Goal: Task Accomplishment & Management: Complete application form

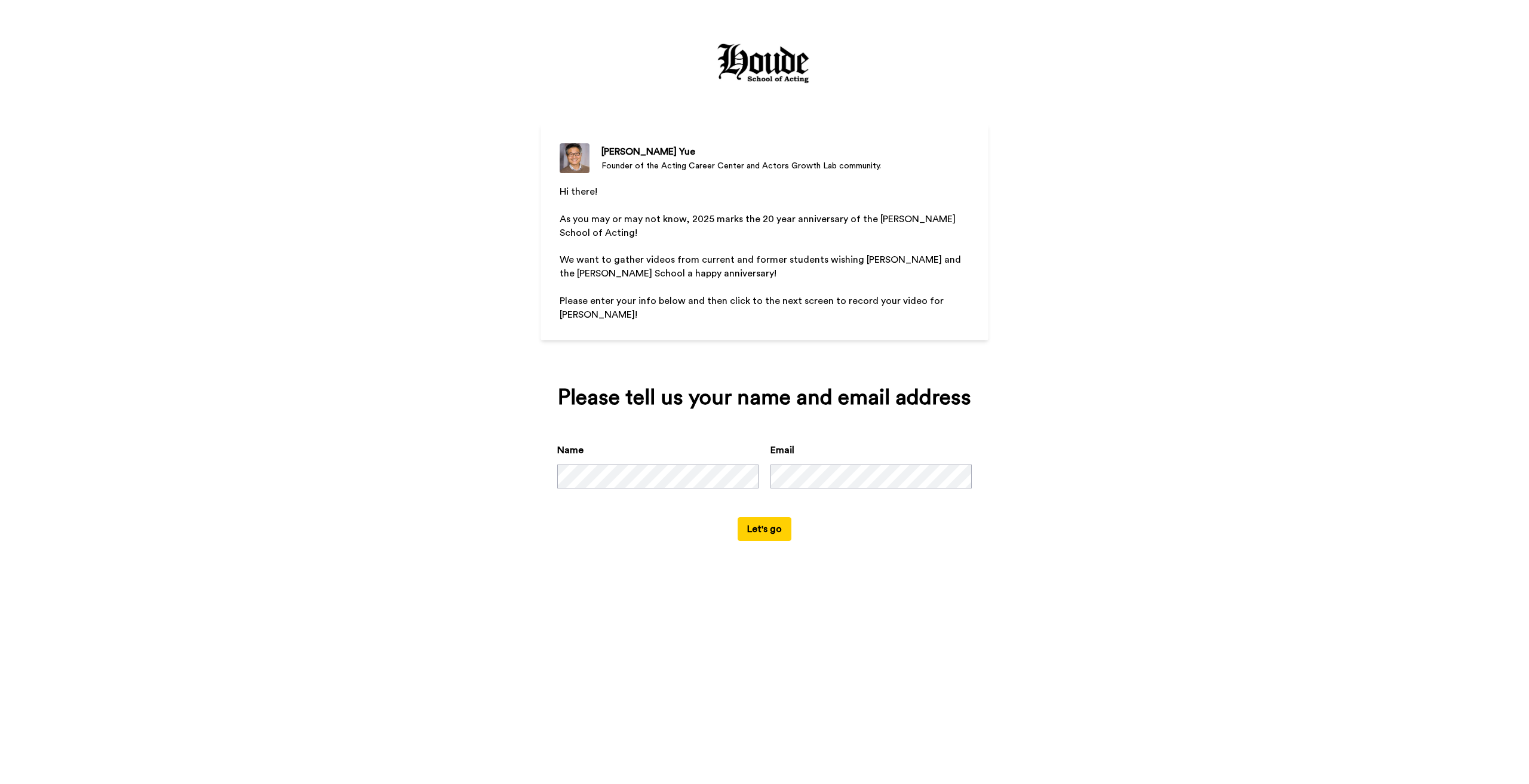
click at [773, 517] on button "Let's go" at bounding box center [764, 529] width 54 height 24
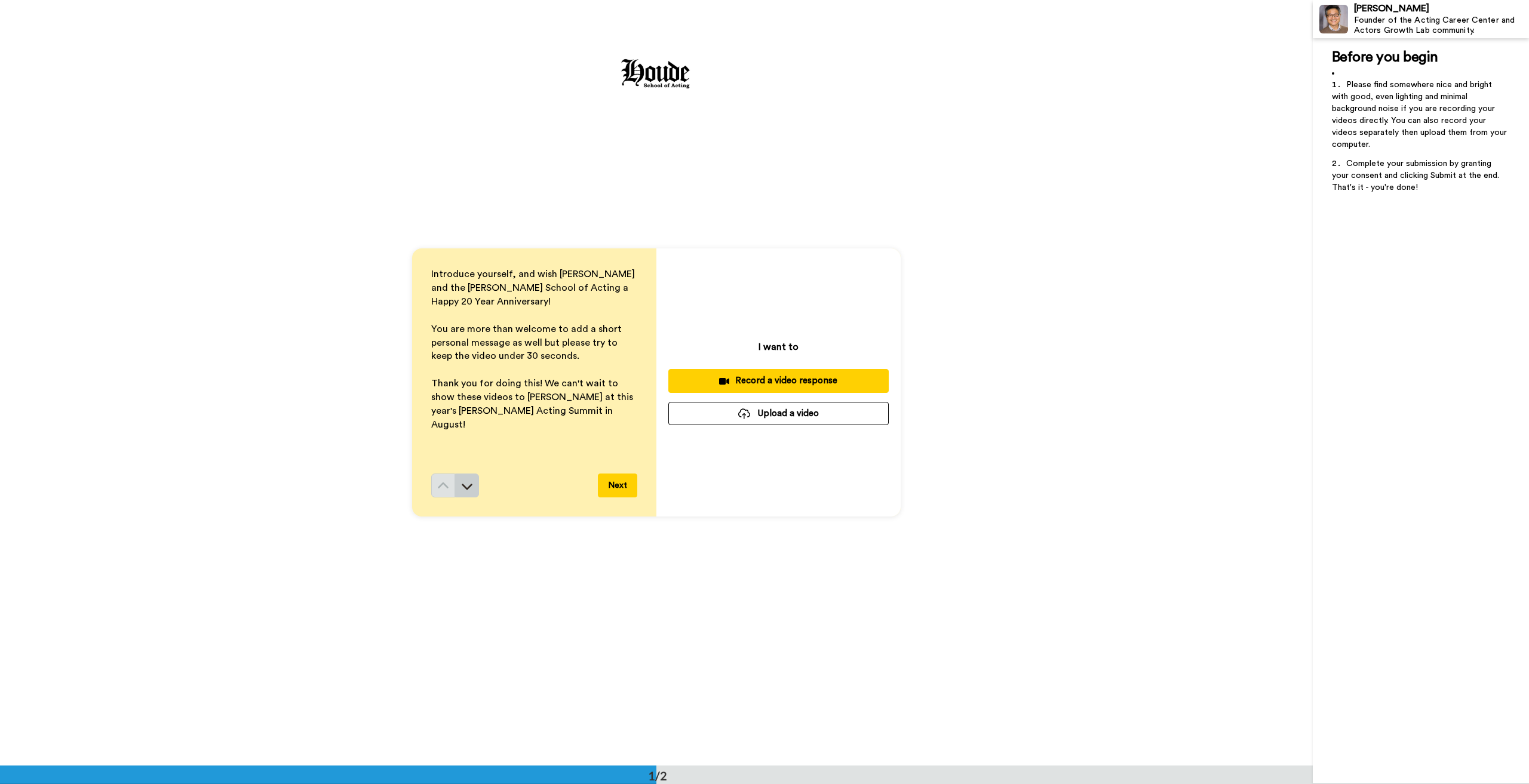
click at [472, 485] on button at bounding box center [467, 485] width 24 height 24
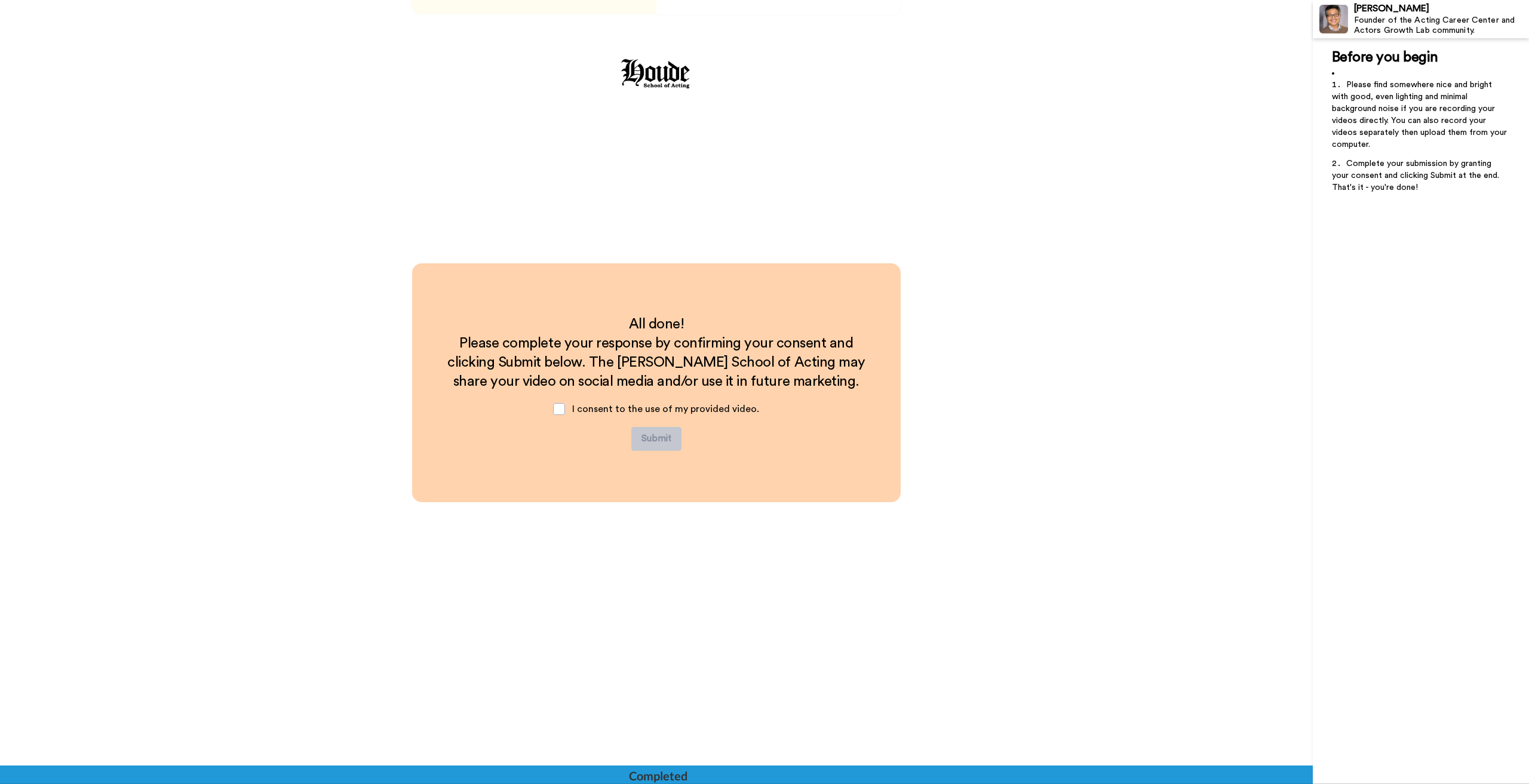
scroll to position [203, 0]
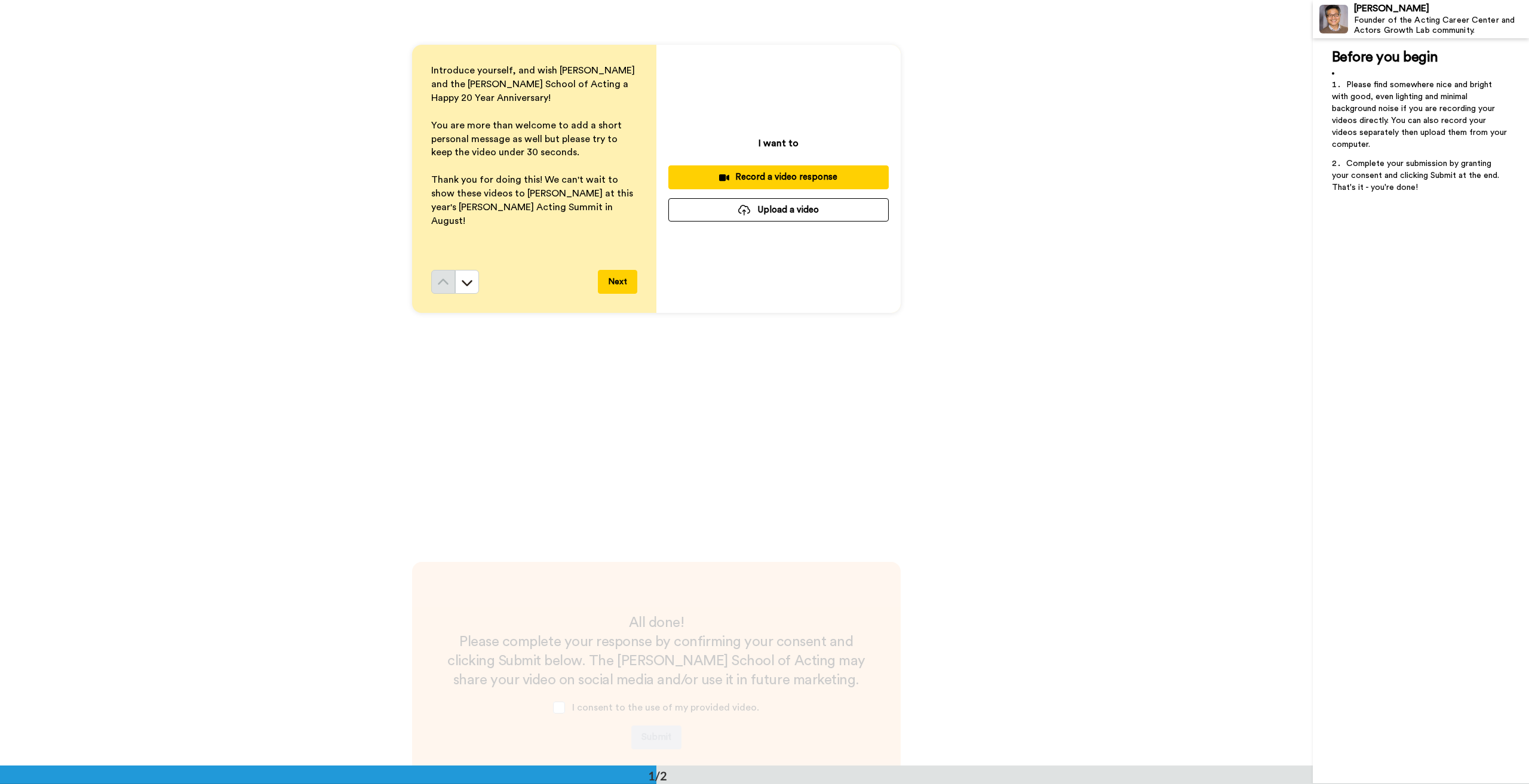
click at [747, 214] on div at bounding box center [744, 210] width 12 height 11
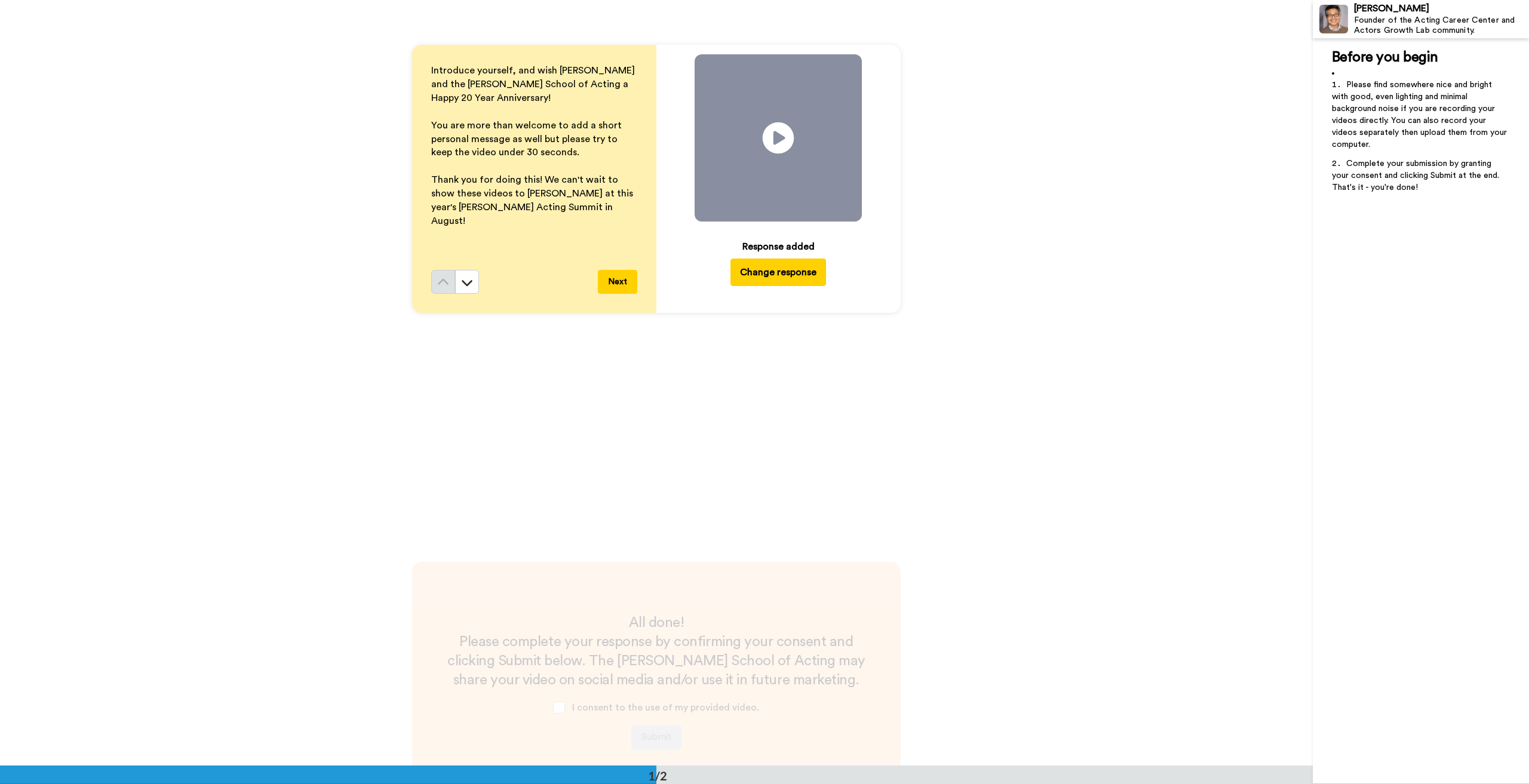
click at [782, 147] on icon at bounding box center [779, 138] width 31 height 31
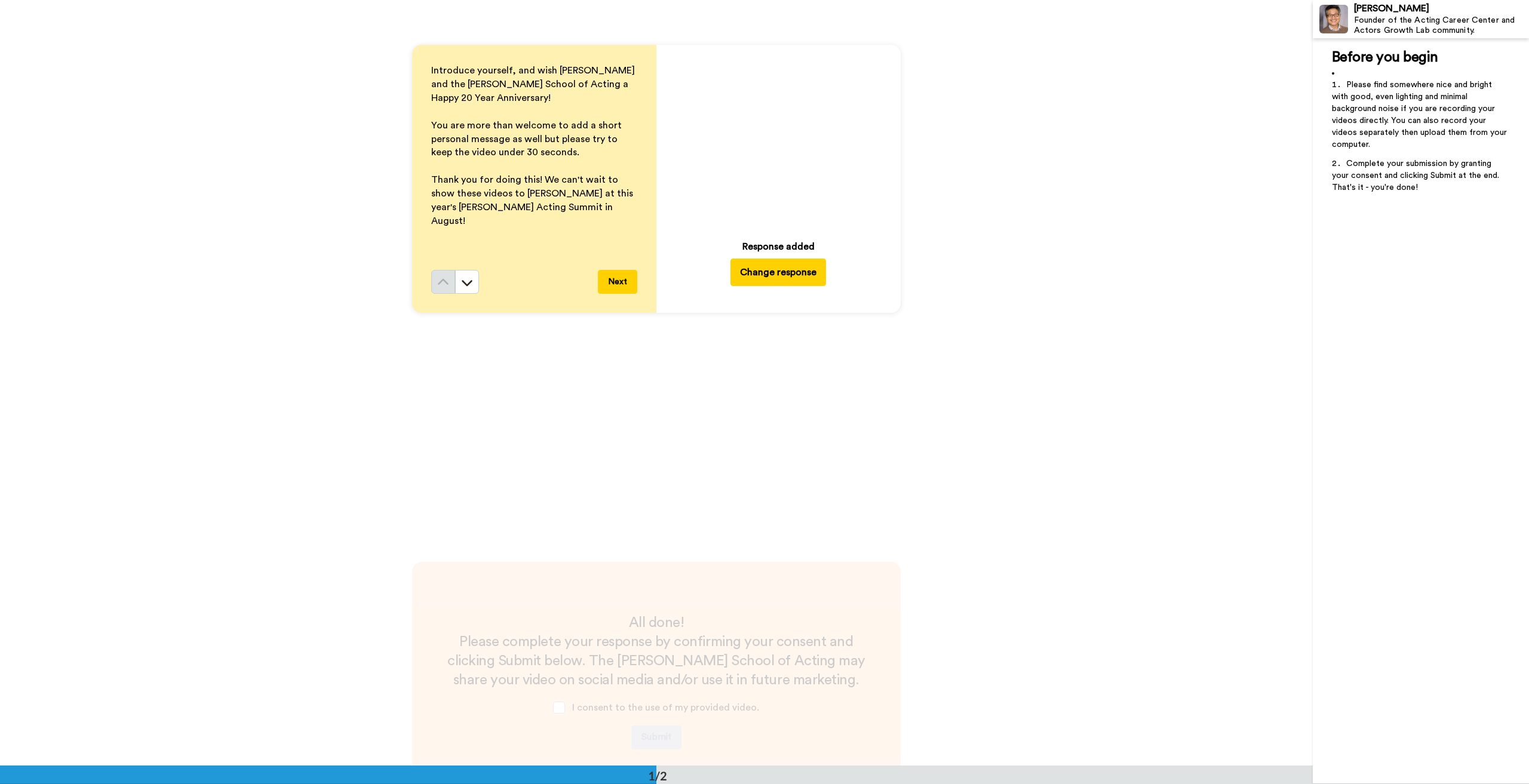
drag, startPoint x: 794, startPoint y: 166, endPoint x: 892, endPoint y: 176, distance: 98.5
click at [892, 176] on div "Play/Pause 0:14 / 0:41 Response added Change response" at bounding box center [778, 179] width 244 height 268
click at [612, 287] on button "Next" at bounding box center [617, 282] width 39 height 24
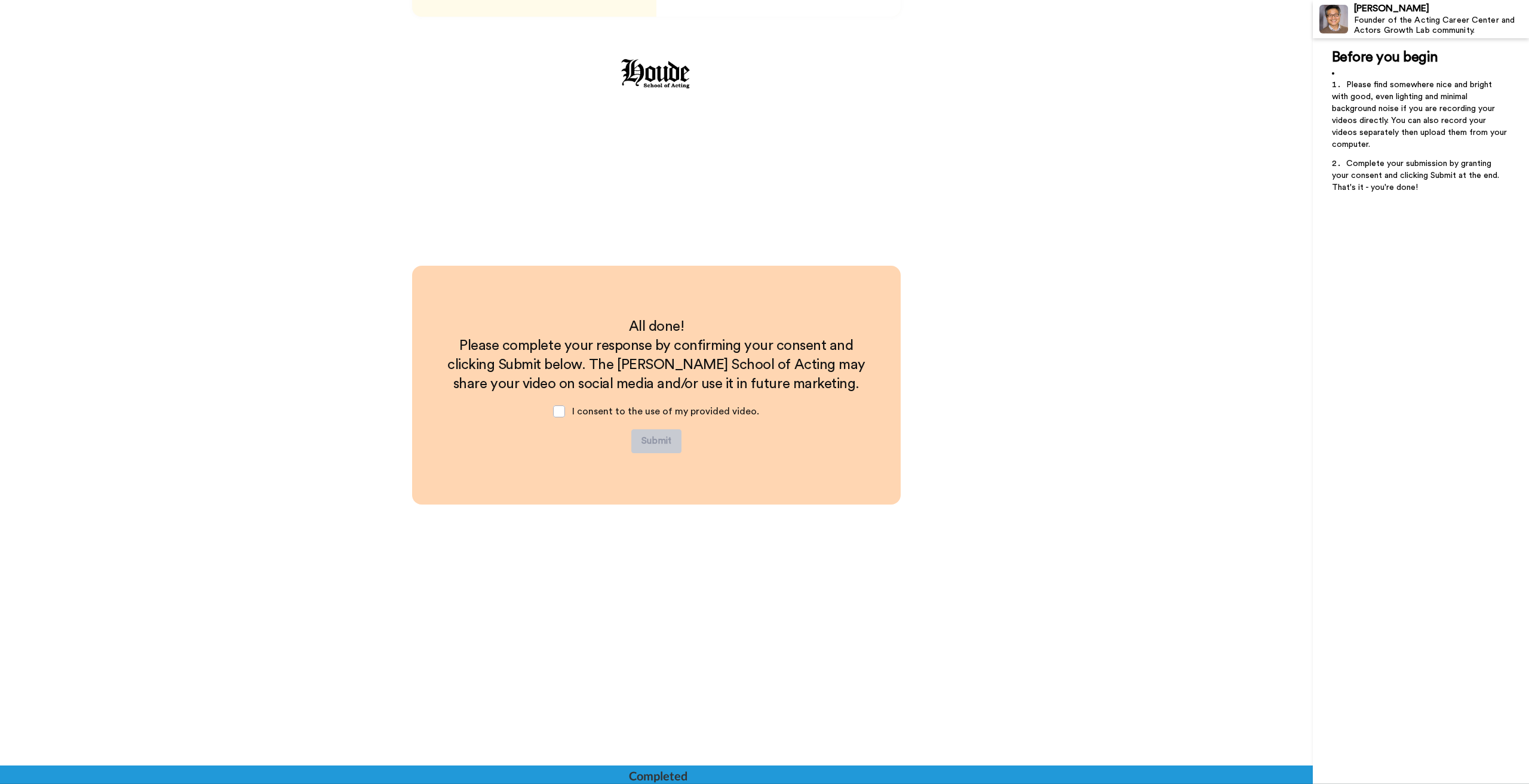
scroll to position [502, 0]
click at [562, 407] on span at bounding box center [559, 408] width 12 height 12
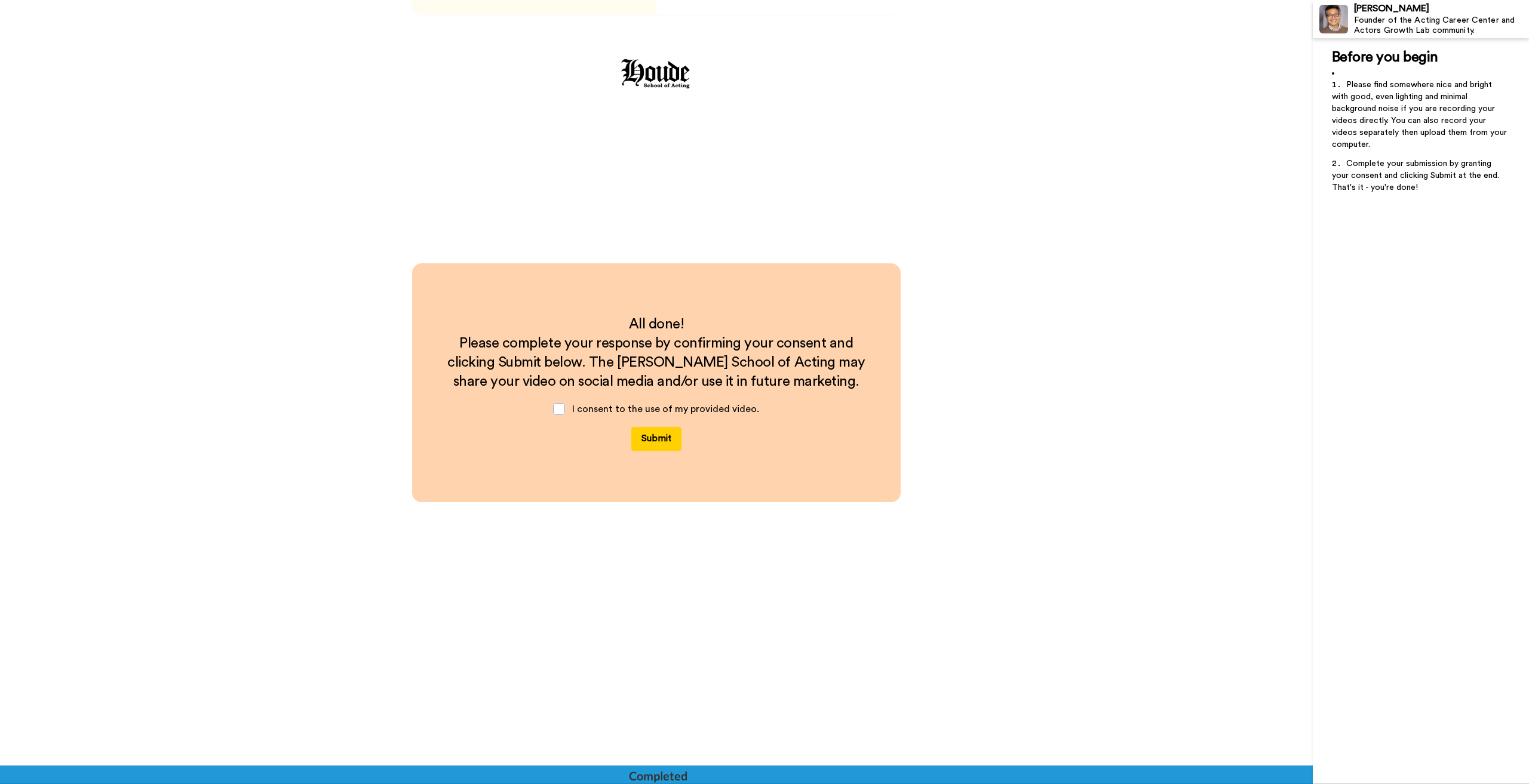
click at [663, 440] on button "Submit" at bounding box center [656, 439] width 50 height 24
